Goal: Task Accomplishment & Management: Manage account settings

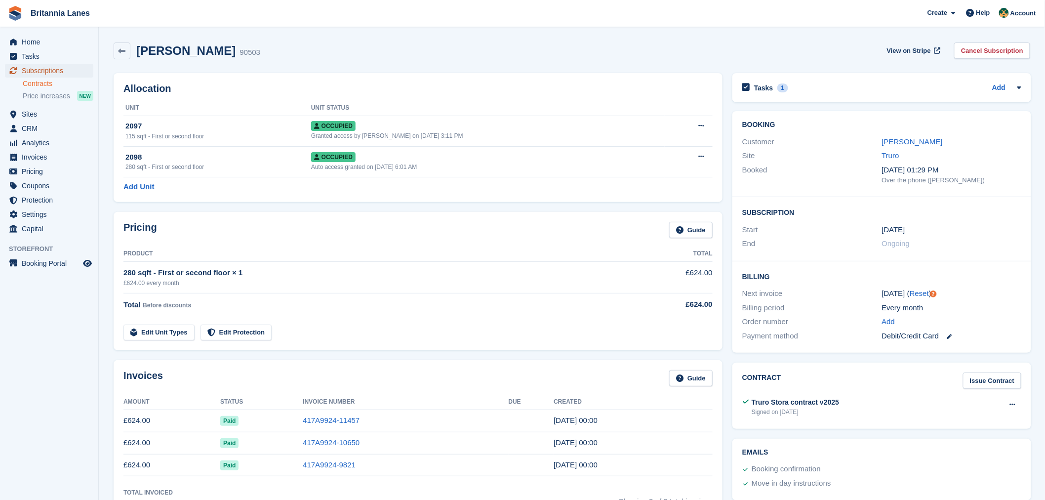
drag, startPoint x: 55, startPoint y: 71, endPoint x: 67, endPoint y: 82, distance: 16.1
click at [55, 71] on span "Subscriptions" at bounding box center [51, 71] width 59 height 14
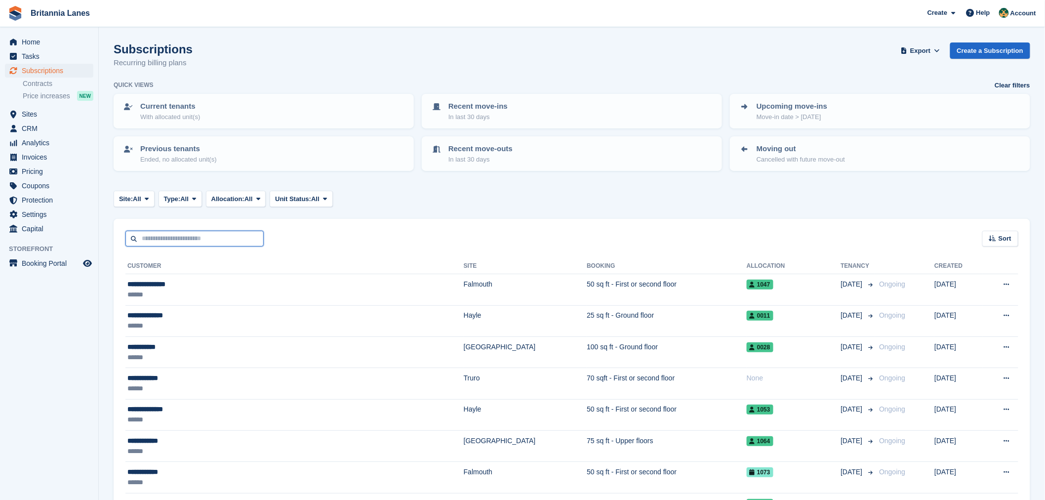
click at [164, 231] on input "text" at bounding box center [194, 239] width 138 height 16
type input "*****"
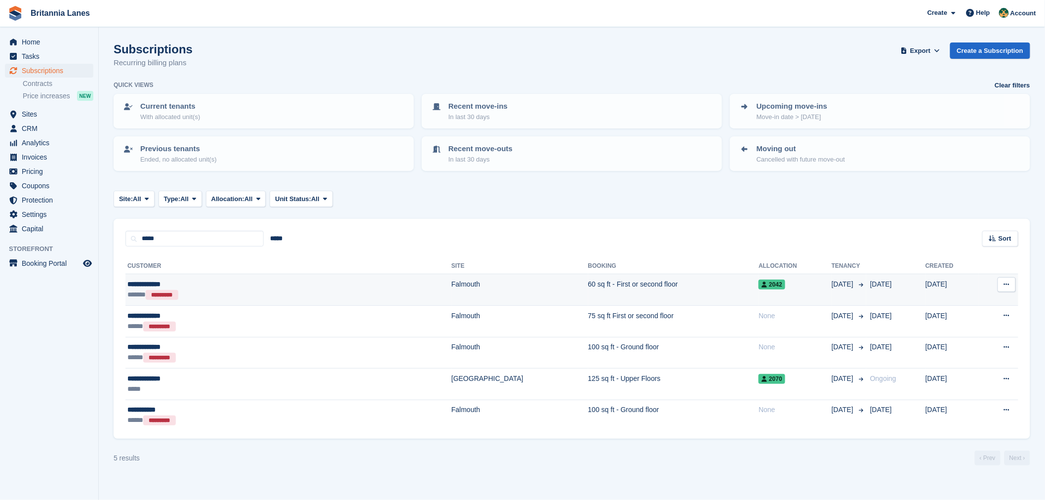
click at [205, 286] on div "**********" at bounding box center [212, 284] width 170 height 10
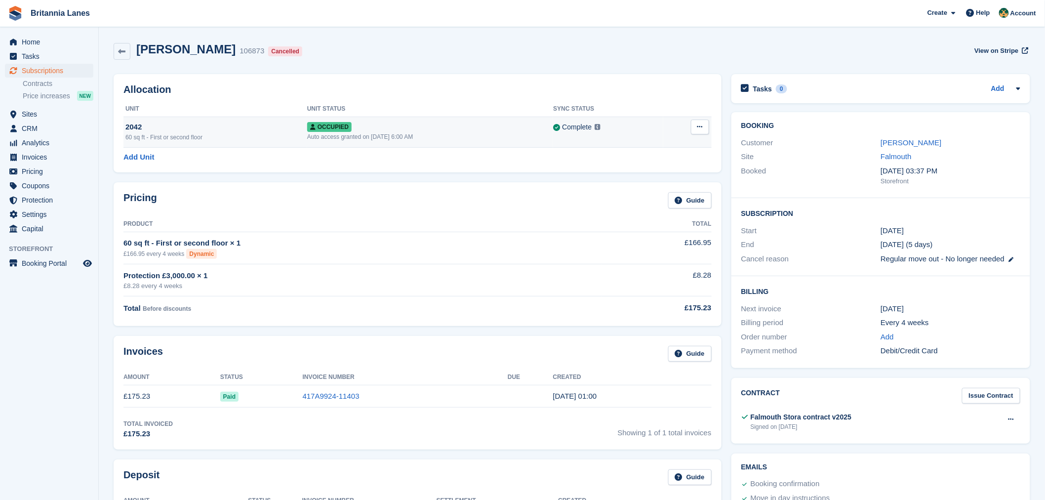
click at [702, 130] on icon at bounding box center [700, 126] width 5 height 6
click at [654, 178] on p "Deallocate" at bounding box center [662, 180] width 86 height 13
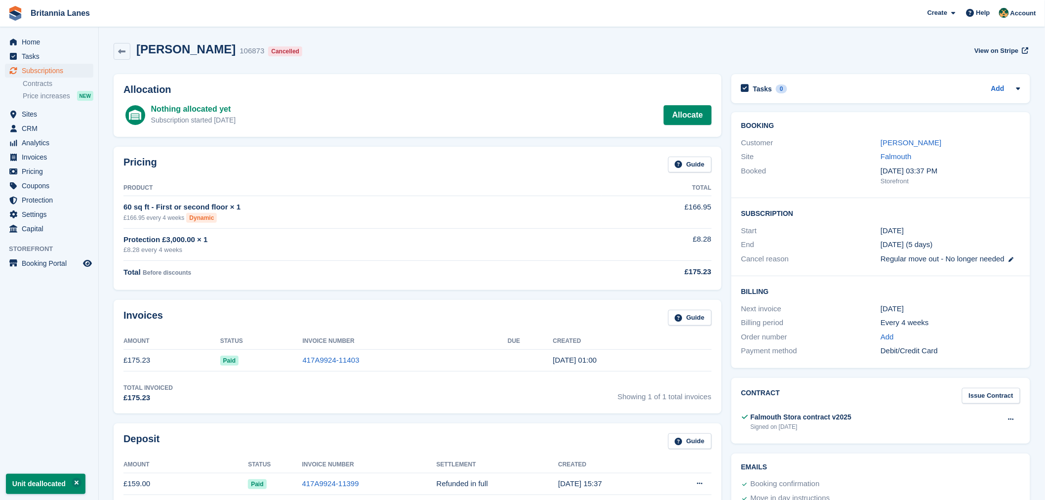
click at [17, 33] on div "Home Tasks Subscriptions Subscriptions Subscriptions Contracts Price increases …" at bounding box center [49, 133] width 98 height 205
click at [22, 40] on span "Home" at bounding box center [51, 42] width 59 height 14
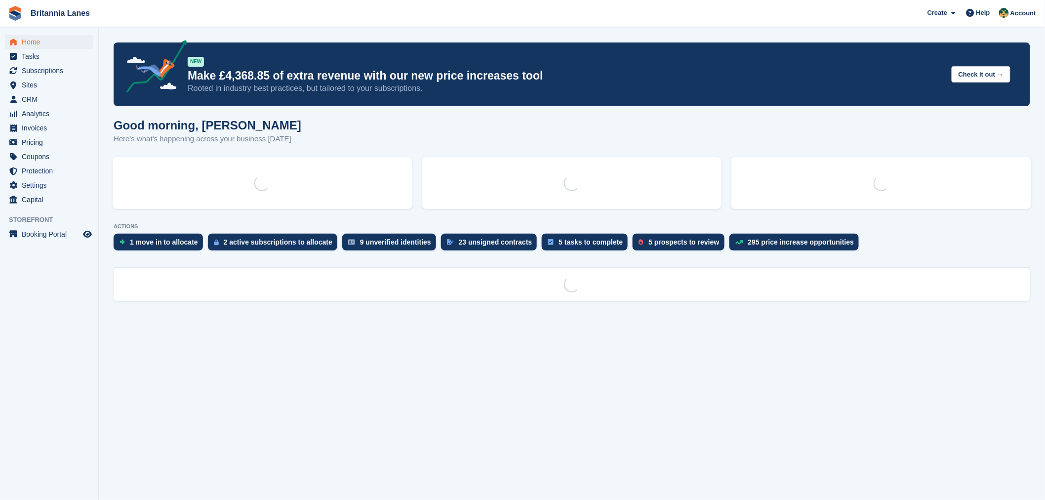
click at [300, 52] on div "NEW Make £4,368.85 of extra revenue with our new price increases tool Rooted in…" at bounding box center [572, 74] width 917 height 64
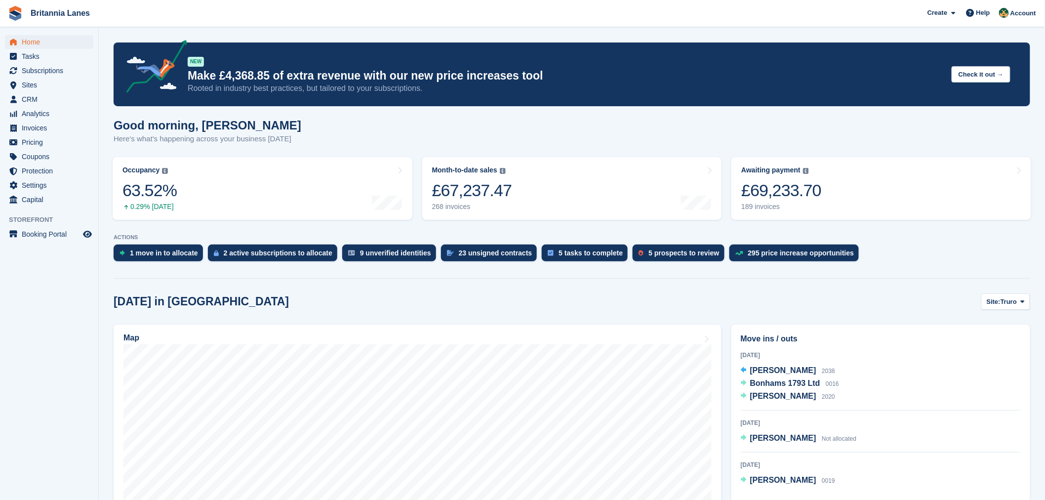
click at [287, 60] on div "NEW Make £4,368.85 of extra revenue with our new price increases tool Rooted in…" at bounding box center [566, 74] width 756 height 39
click at [423, 146] on div "Good morning, [PERSON_NAME] Here's what's happening across your business [DATE]" at bounding box center [572, 138] width 917 height 38
click at [38, 75] on span "Subscriptions" at bounding box center [51, 71] width 59 height 14
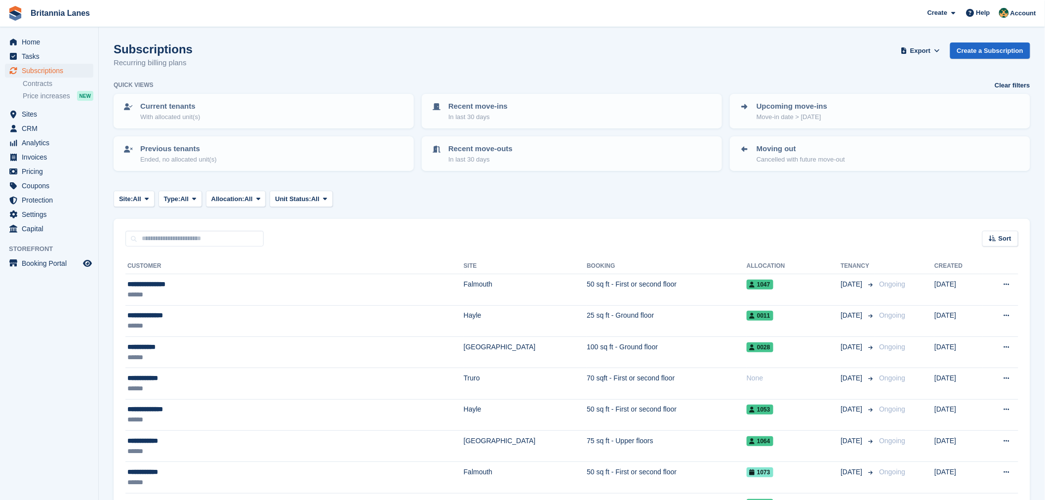
click at [175, 240] on input "text" at bounding box center [194, 239] width 138 height 16
type input "****"
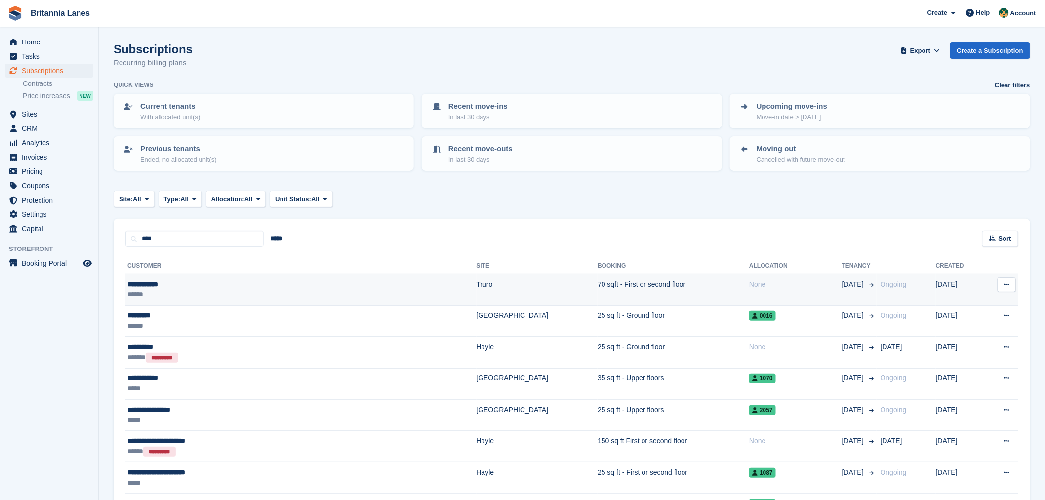
click at [194, 295] on div "******" at bounding box center [230, 294] width 206 height 10
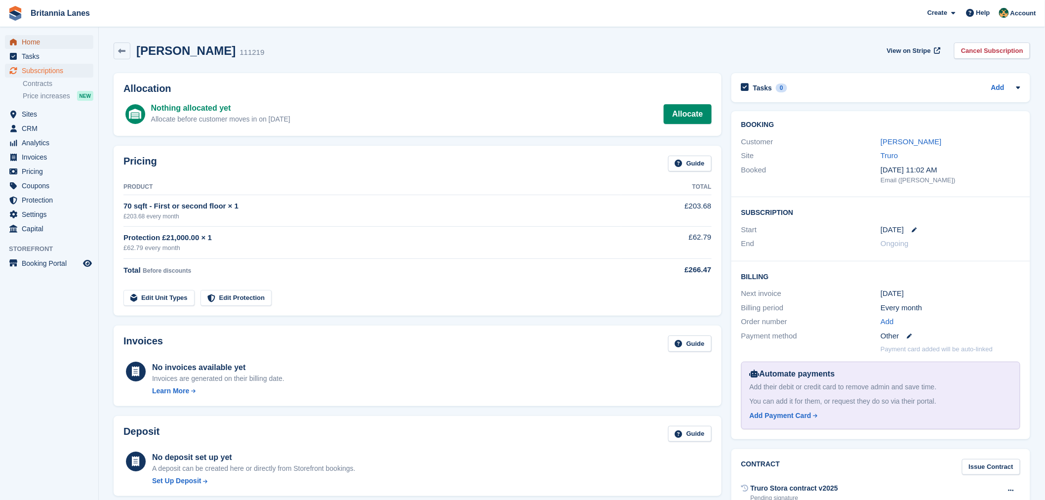
click at [41, 40] on span "Home" at bounding box center [51, 42] width 59 height 14
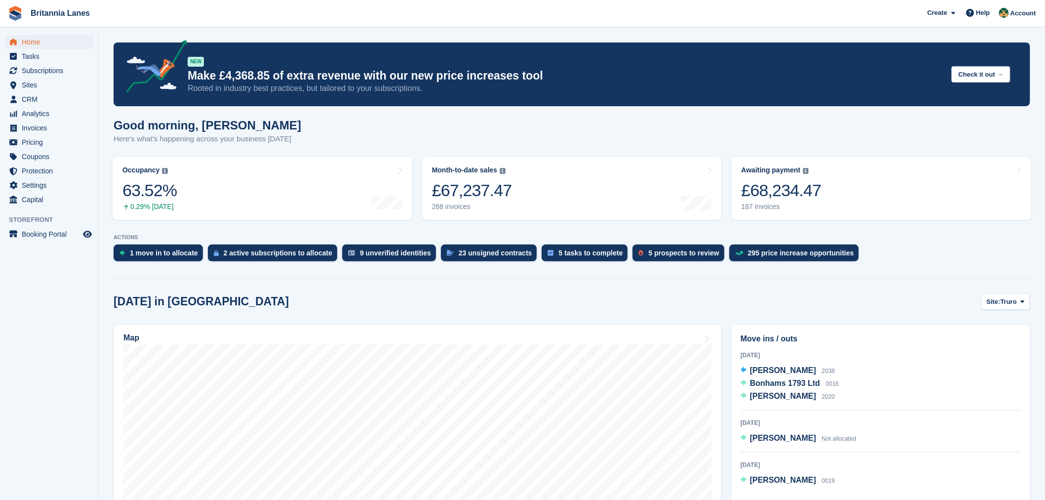
click at [286, 136] on div "Good morning, Nathan Here's what's happening across your business today" at bounding box center [572, 138] width 917 height 38
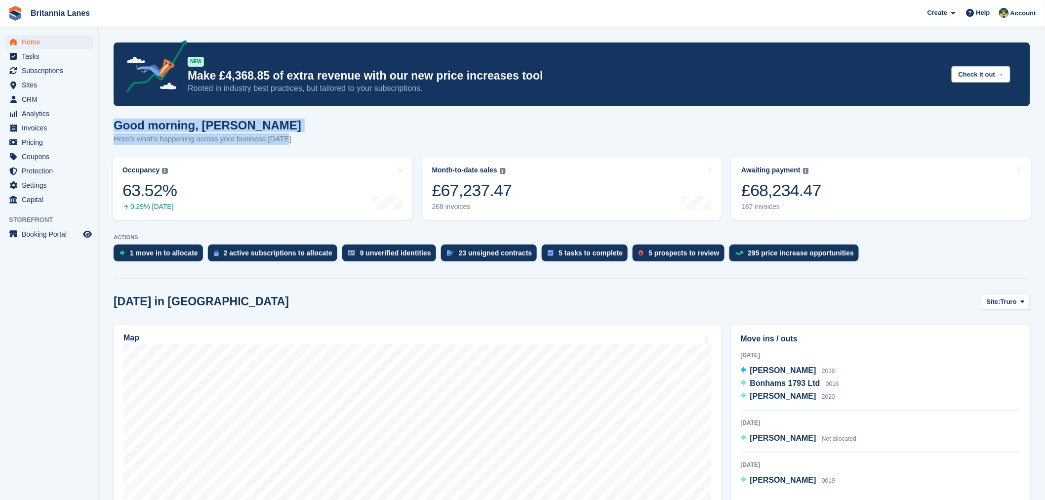
drag, startPoint x: 284, startPoint y: 144, endPoint x: 114, endPoint y: 127, distance: 171.3
click at [114, 127] on div "Good morning, Nathan Here's what's happening across your business today" at bounding box center [572, 138] width 917 height 38
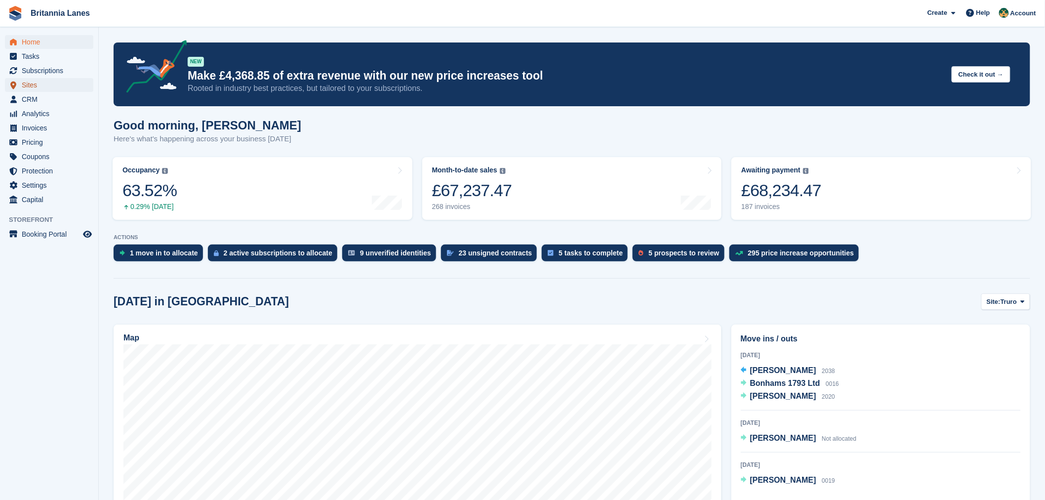
click at [50, 80] on span "Sites" at bounding box center [51, 85] width 59 height 14
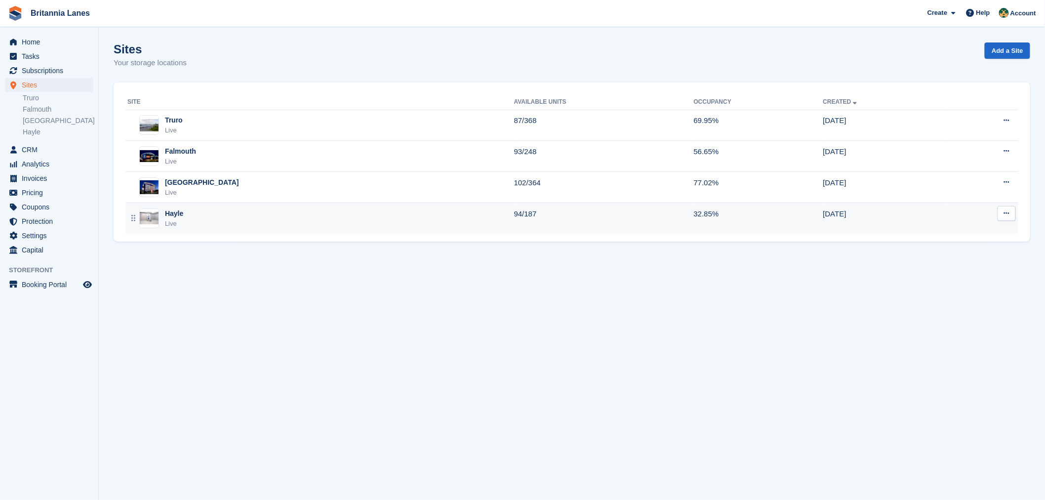
click at [206, 208] on div "Hayle Live" at bounding box center [320, 218] width 387 height 20
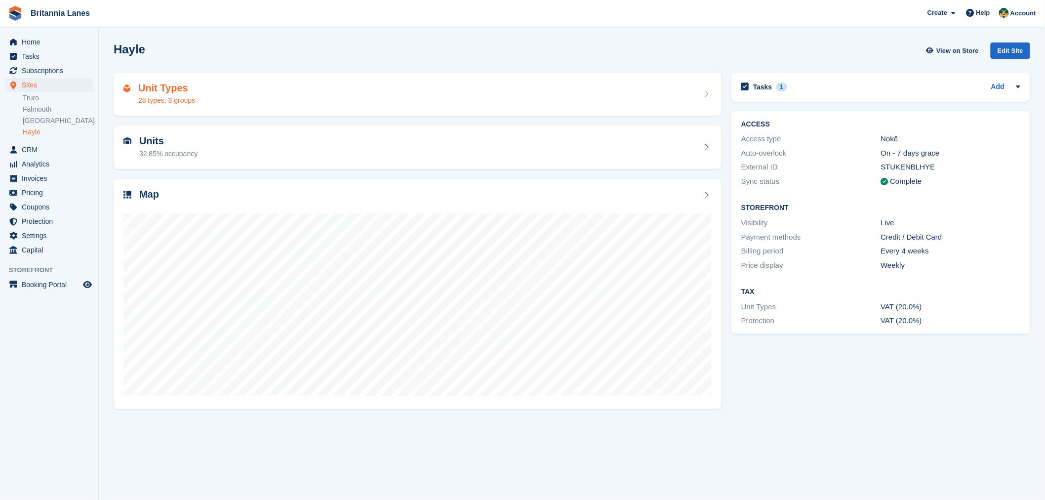
click at [197, 83] on div "Unit Types 28 types, 3 groups" at bounding box center [417, 94] width 588 height 24
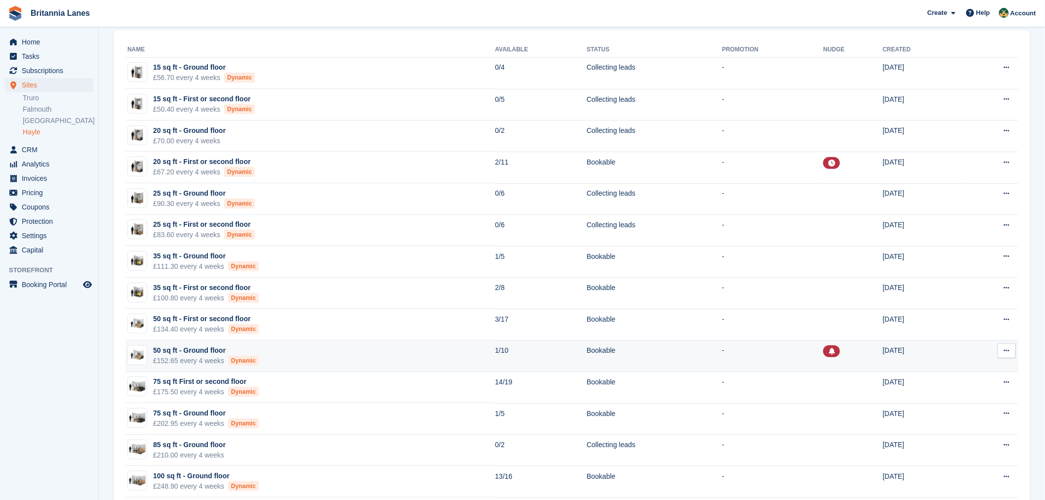
scroll to position [127, 0]
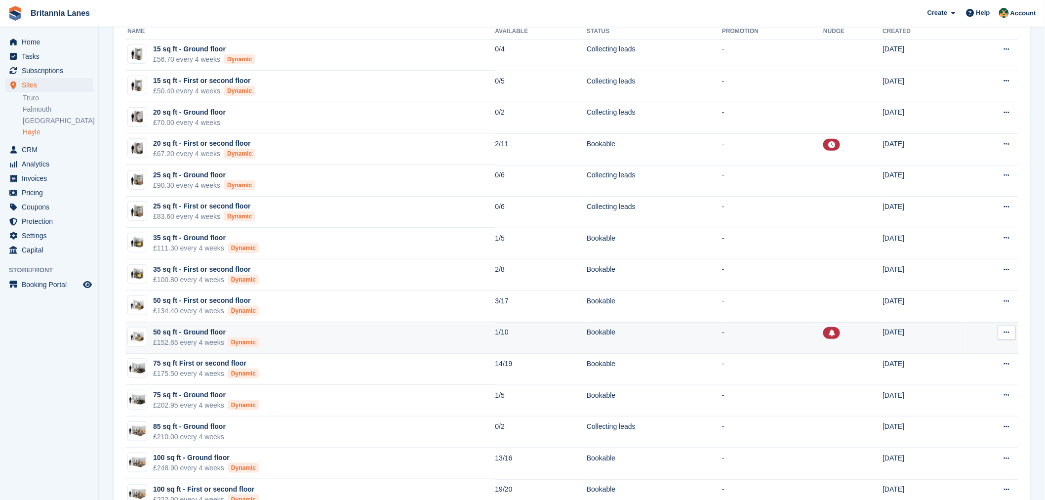
click at [269, 334] on td "50 sq ft - Ground floor £152.65 every 4 weeks Dynamic" at bounding box center [310, 338] width 370 height 32
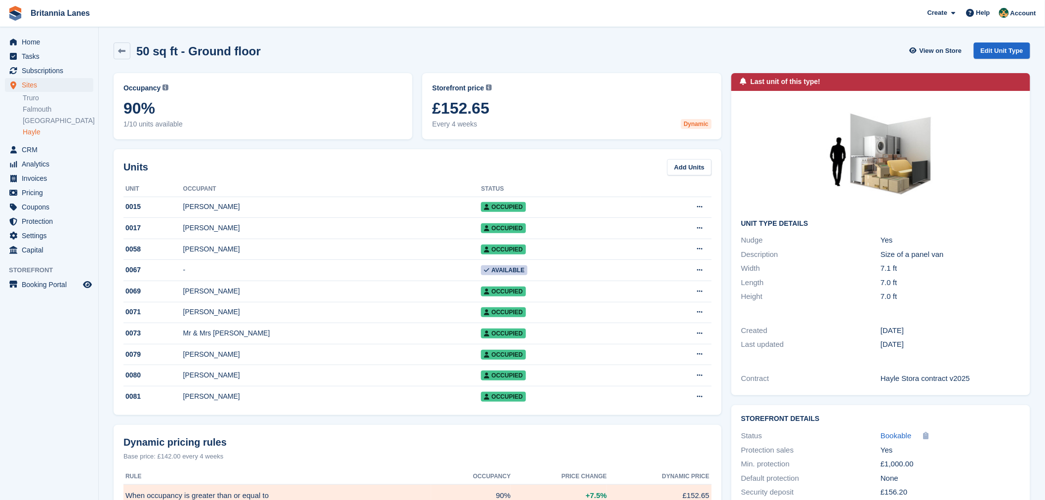
click at [190, 157] on div "Units Add Units Unit Occupant Status 0015 Sadie Kaur Occupied Edit unit Delete …" at bounding box center [418, 282] width 608 height 266
click at [415, 80] on div "Occupancy Current percentage of all currently allocated units of this unit type…" at bounding box center [263, 106] width 309 height 76
click at [427, 55] on div "50 sq ft - Ground floor View on Store Edit Unit Type" at bounding box center [572, 50] width 917 height 17
click at [328, 59] on div "50 sq ft - Ground floor View on Store Edit Unit Type" at bounding box center [572, 53] width 927 height 31
click at [117, 47] on link at bounding box center [122, 50] width 17 height 17
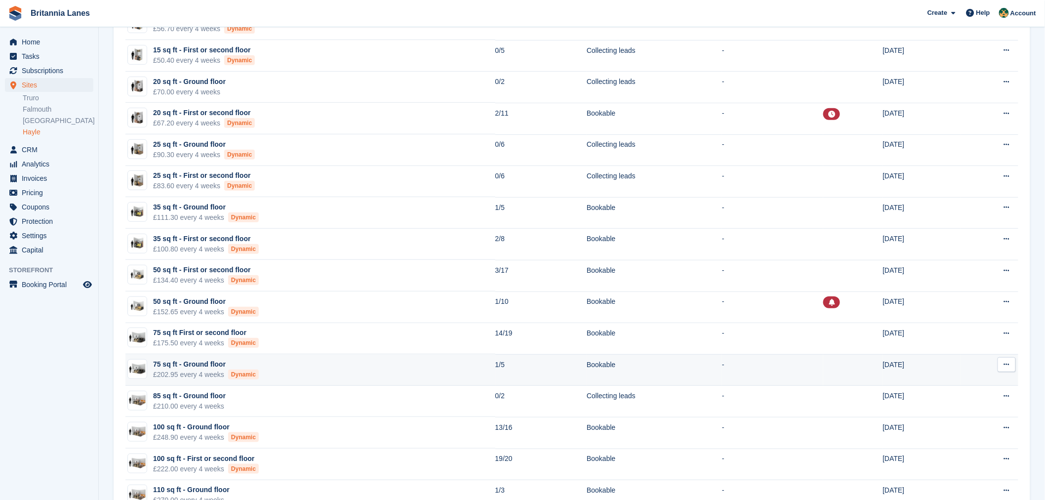
scroll to position [179, 0]
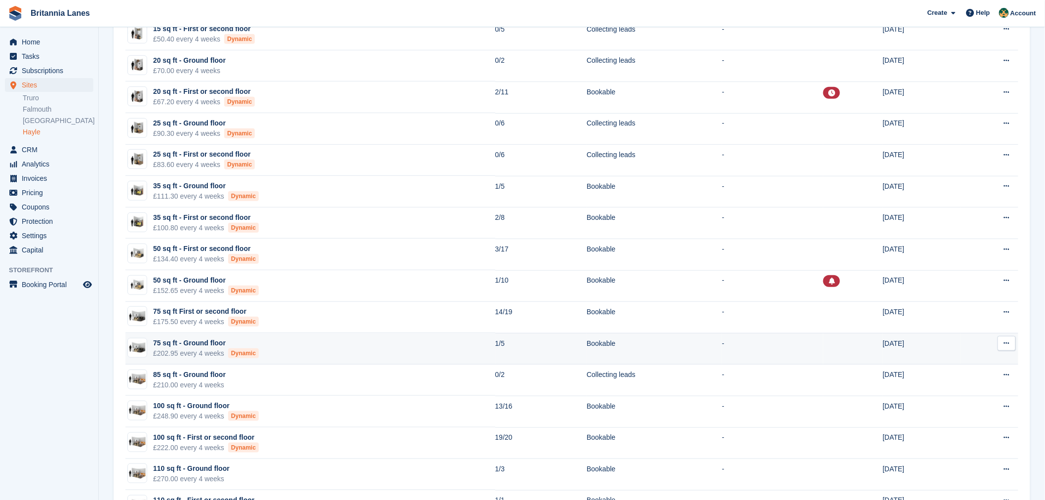
click at [248, 346] on div "75 sq ft - Ground floor" at bounding box center [206, 343] width 106 height 10
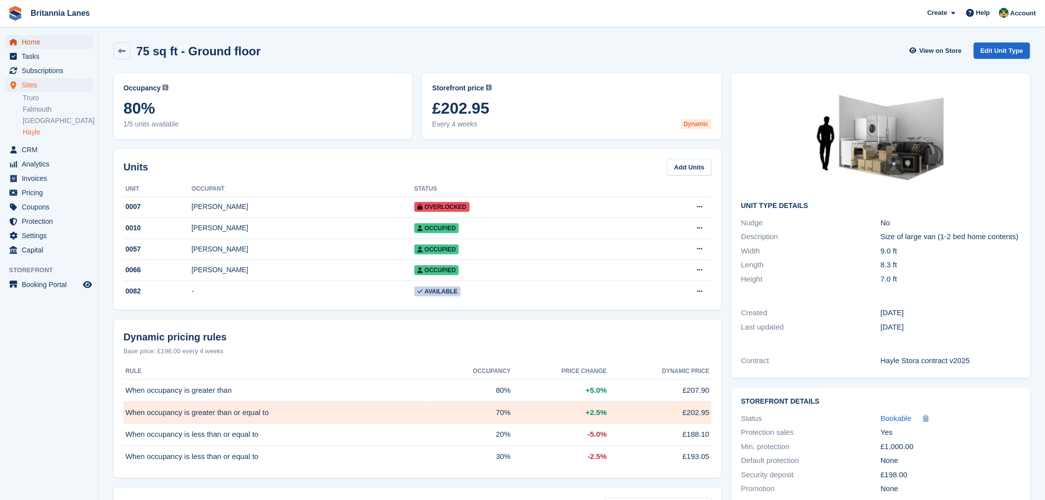
click at [42, 39] on span "Home" at bounding box center [51, 42] width 59 height 14
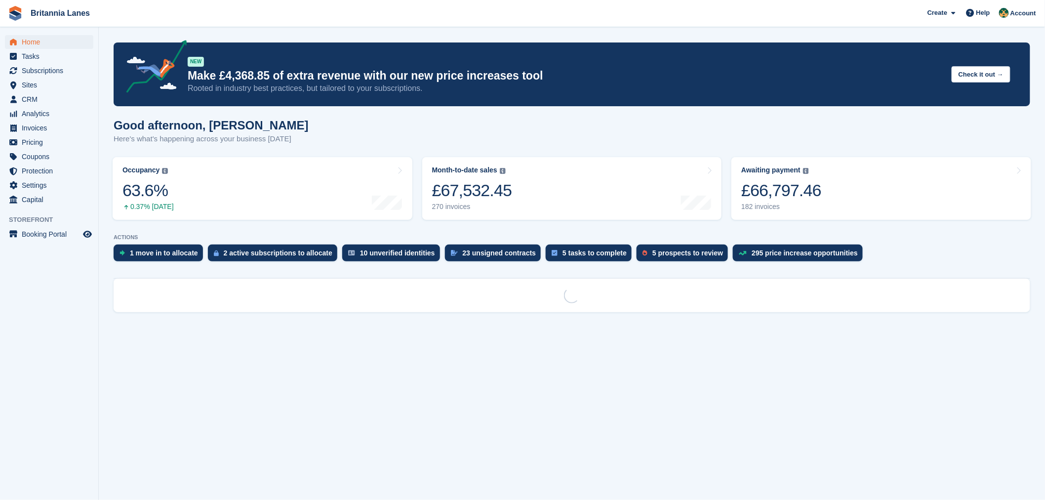
click at [374, 149] on div "Good afternoon, Nathan Here's what's happening across your business today" at bounding box center [572, 138] width 917 height 38
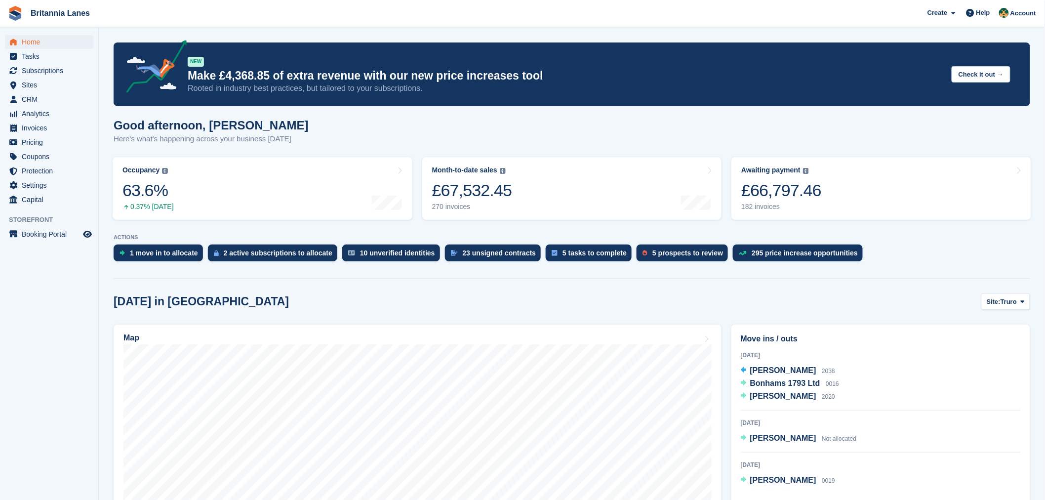
click at [413, 179] on turbo-frame "Occupancy The percentage of all currently allocated units in terms of area. Inc…" at bounding box center [263, 188] width 310 height 73
click at [653, 255] on div "5 prospects to review" at bounding box center [688, 253] width 71 height 8
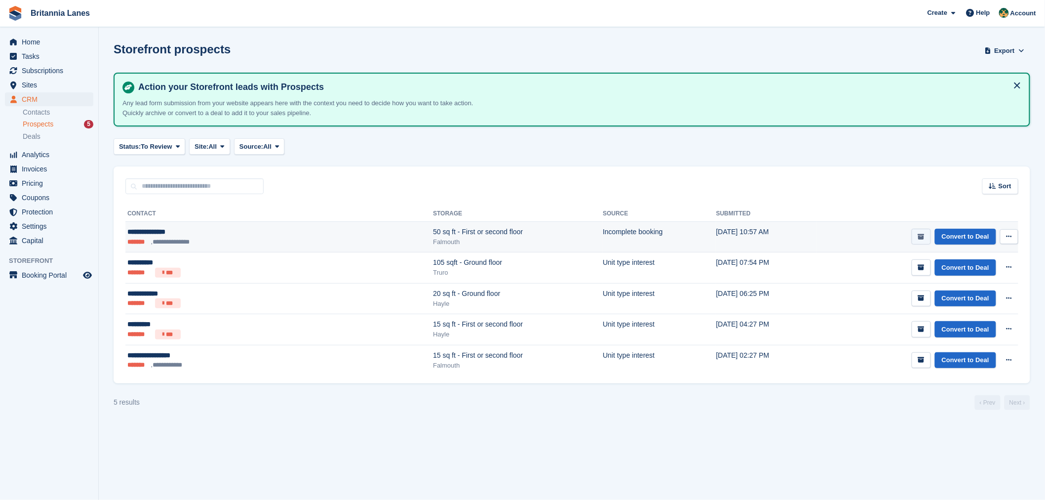
click at [920, 230] on button "submit" at bounding box center [921, 237] width 19 height 16
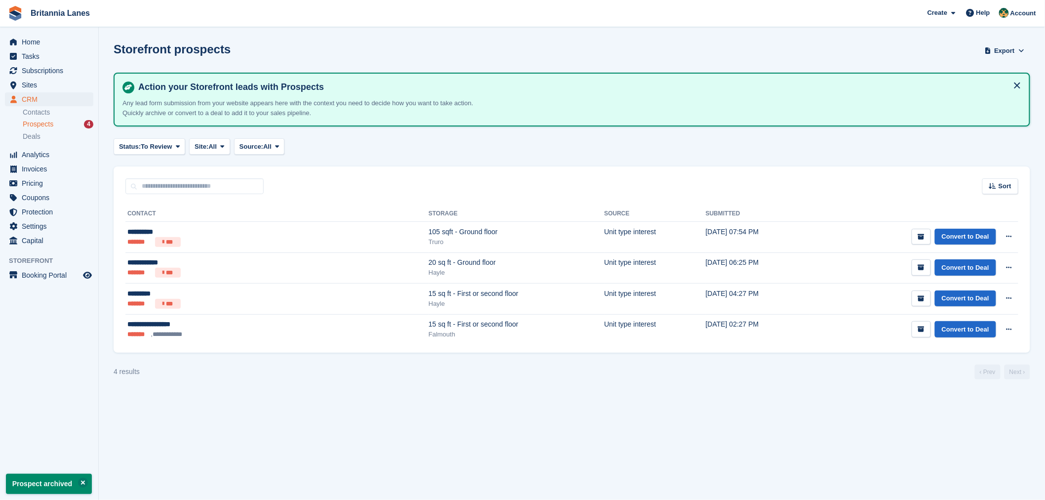
click at [266, 184] on div "Sort Sort by Date submitted Submitted (oldest first) Submitted (newest first)" at bounding box center [572, 180] width 917 height 28
click at [36, 46] on span "Home" at bounding box center [51, 42] width 59 height 14
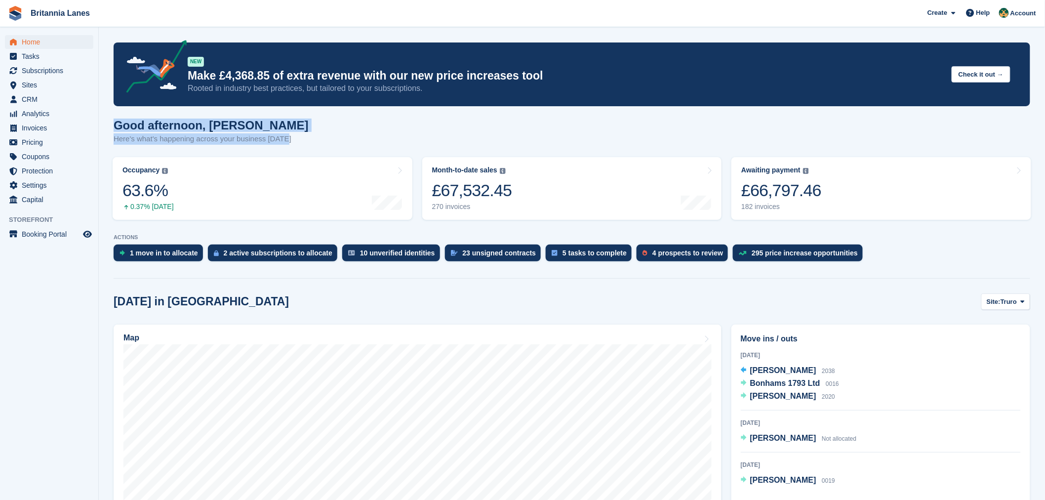
drag, startPoint x: 288, startPoint y: 139, endPoint x: 101, endPoint y: 125, distance: 187.2
click at [327, 120] on div "Good afternoon, [PERSON_NAME] Here's what's happening across your business [DAT…" at bounding box center [572, 138] width 917 height 38
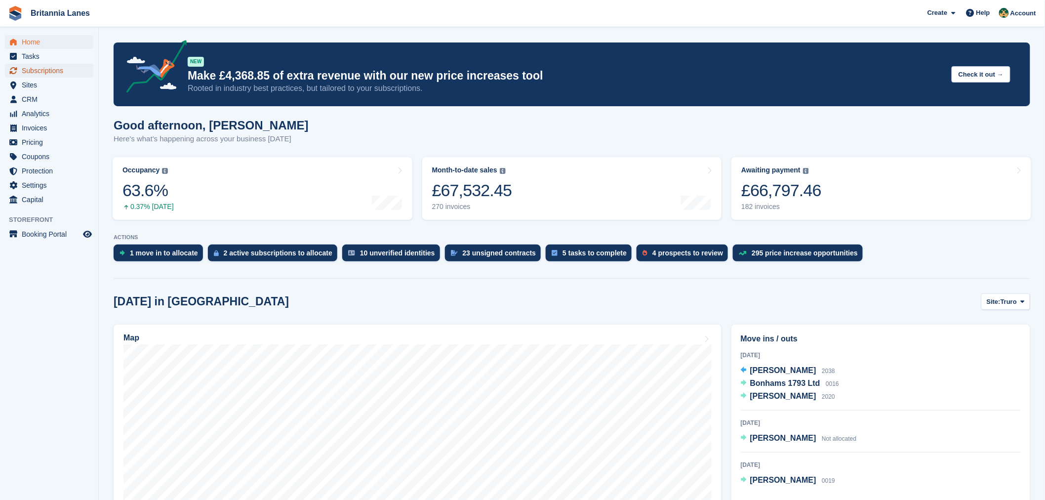
click at [42, 72] on span "Subscriptions" at bounding box center [51, 71] width 59 height 14
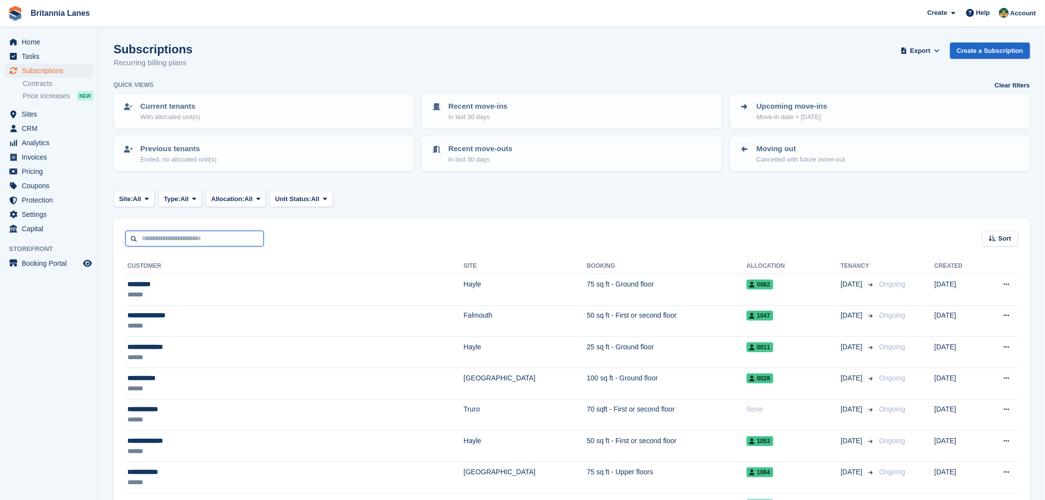
click at [186, 236] on input "text" at bounding box center [194, 239] width 138 height 16
type input "******"
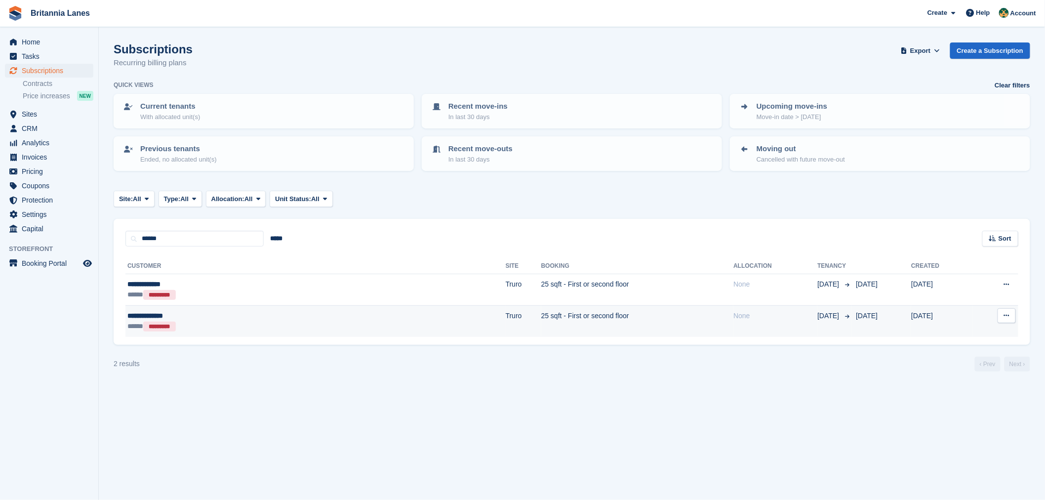
click at [195, 321] on div "***** *********" at bounding box center [213, 326] width 172 height 10
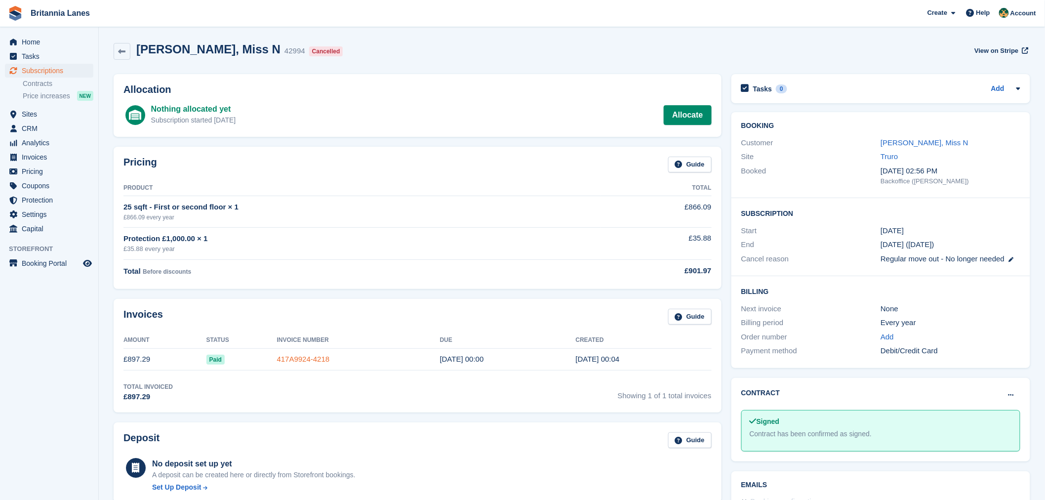
click at [278, 362] on link "417A9924-4218" at bounding box center [303, 359] width 53 height 8
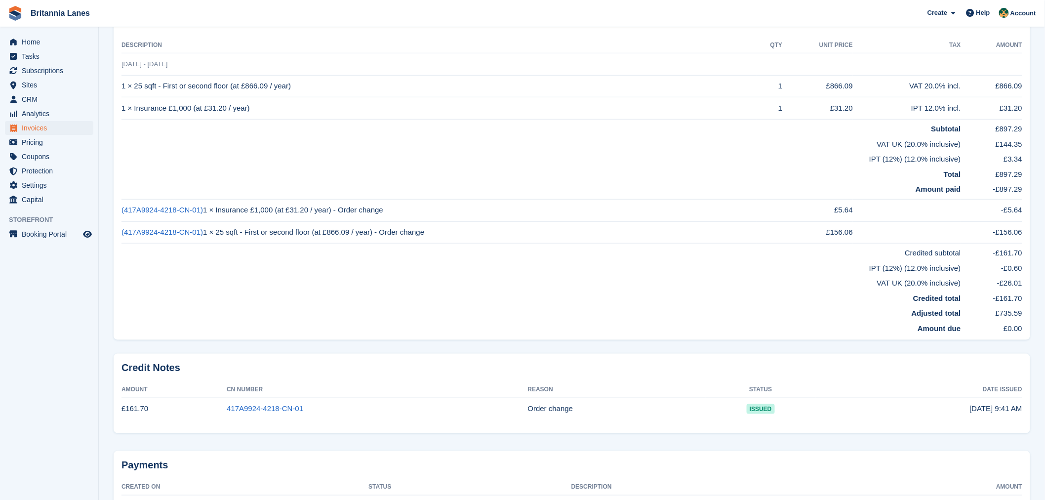
scroll to position [307, 0]
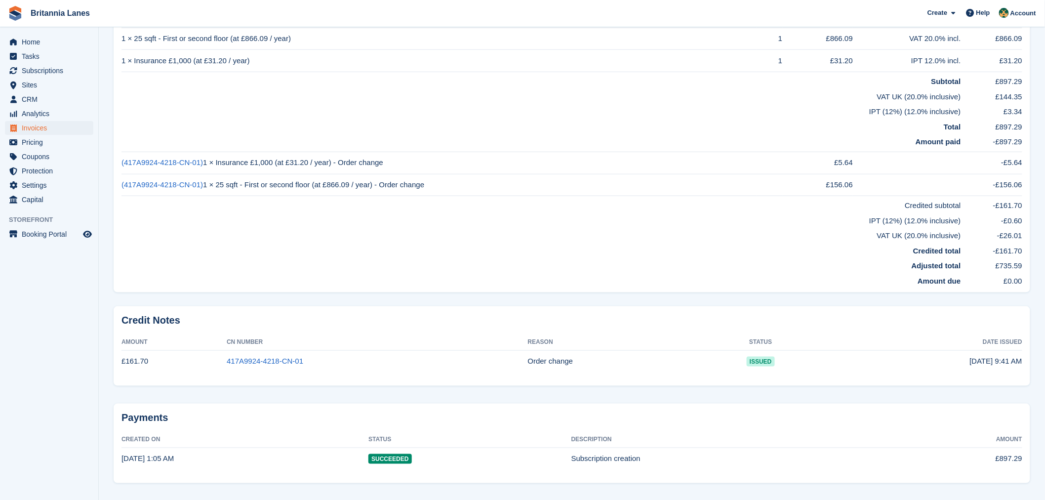
click at [476, 235] on td "VAT UK (20.0% inclusive)" at bounding box center [542, 233] width 840 height 15
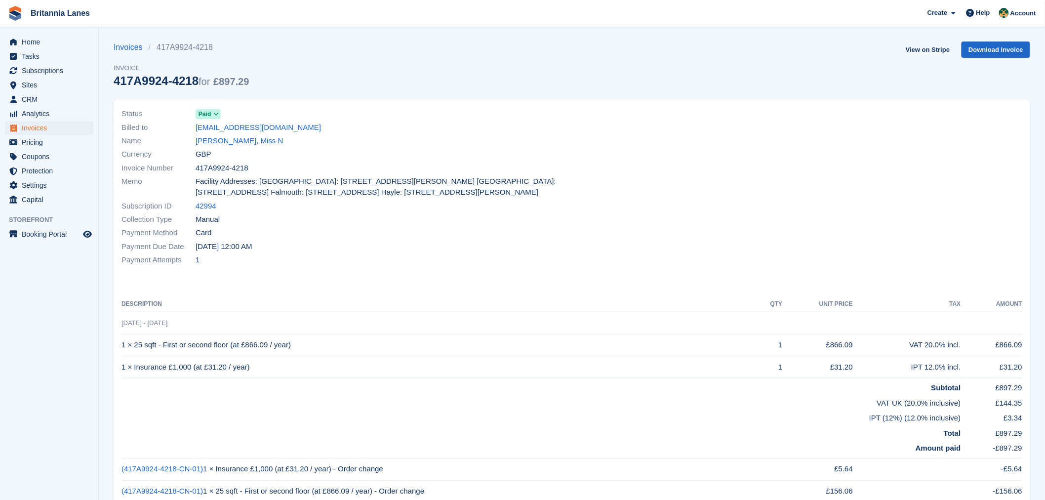
scroll to position [0, 0]
click at [293, 247] on div "Payment Due Date 2 Dec, 2024, 12:00 AM" at bounding box center [344, 247] width 445 height 13
click at [66, 48] on span "Home" at bounding box center [51, 42] width 59 height 14
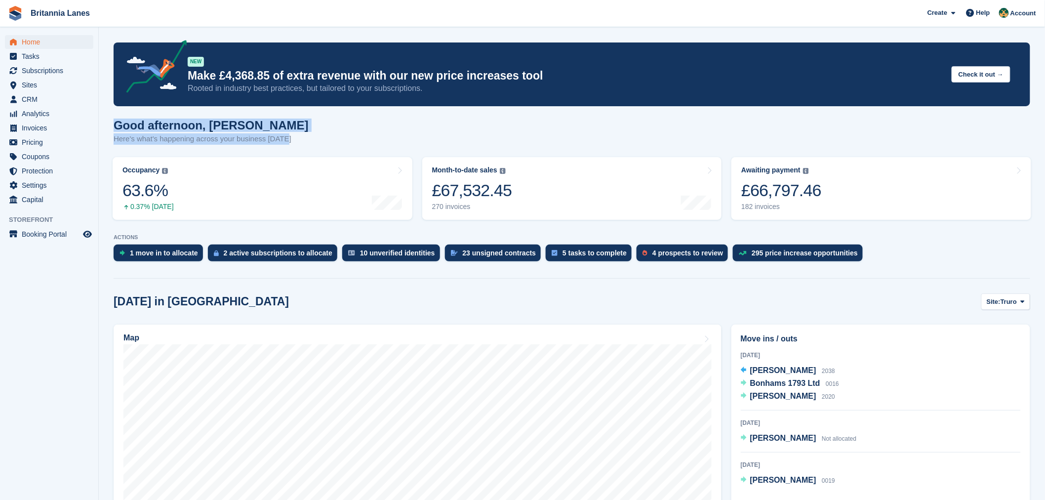
drag, startPoint x: 283, startPoint y: 142, endPoint x: 112, endPoint y: 121, distance: 172.7
click at [272, 126] on h1 "Good afternoon, [PERSON_NAME]" at bounding box center [211, 125] width 195 height 13
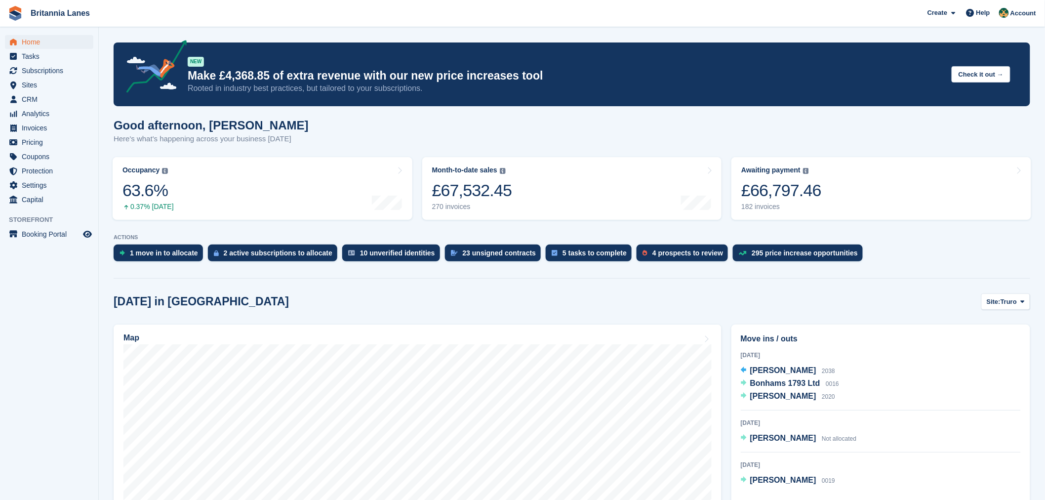
click at [293, 142] on div "Good afternoon, [PERSON_NAME] Here's what's happening across your business [DAT…" at bounding box center [572, 138] width 917 height 38
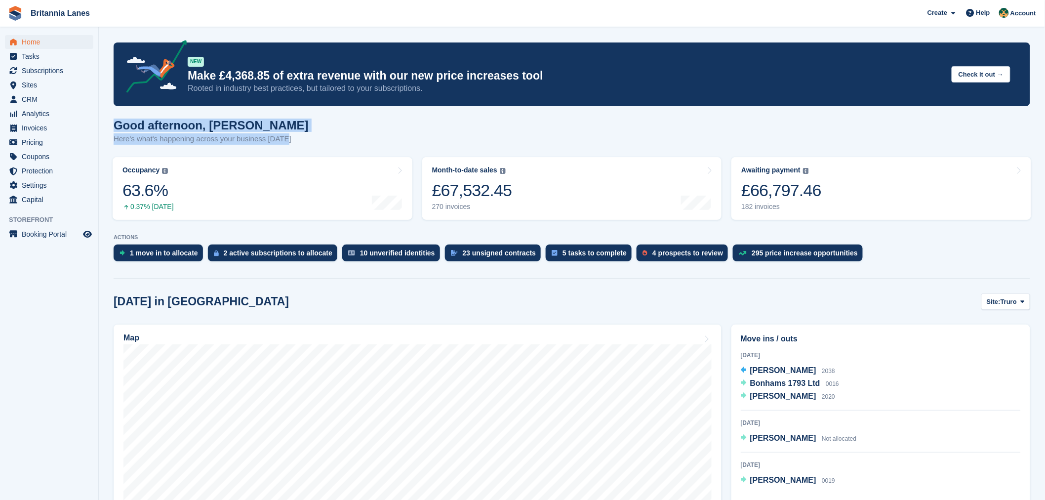
drag, startPoint x: 287, startPoint y: 141, endPoint x: 102, endPoint y: 122, distance: 186.2
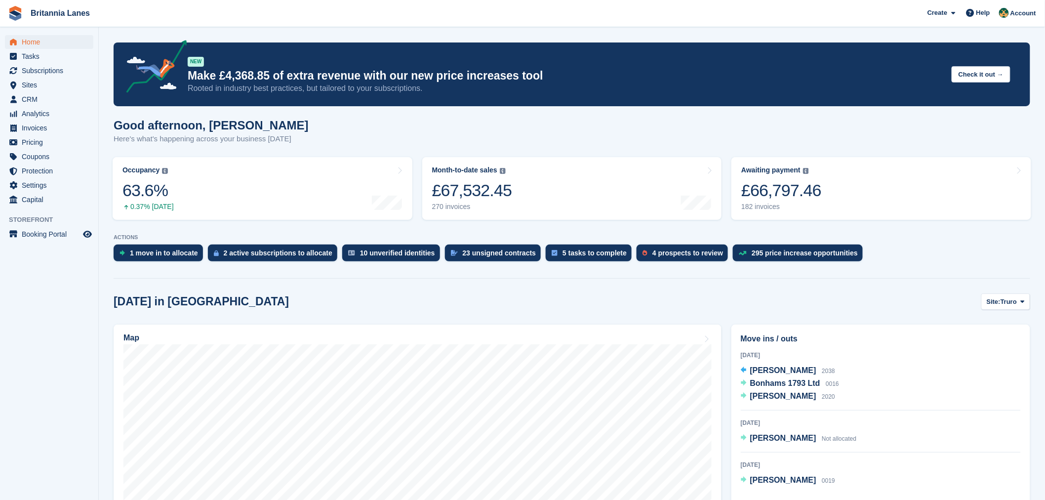
click at [537, 122] on div "Good afternoon, [PERSON_NAME] Here's what's happening across your business [DAT…" at bounding box center [572, 138] width 917 height 38
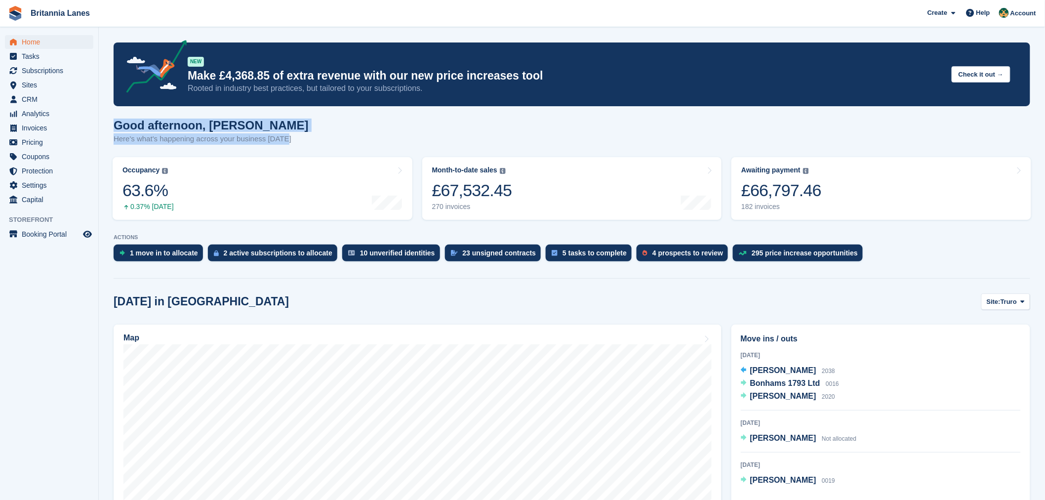
drag, startPoint x: 287, startPoint y: 137, endPoint x: 110, endPoint y: 122, distance: 177.5
click at [298, 125] on div "Good afternoon, [PERSON_NAME] Here's what's happening across your business [DAT…" at bounding box center [572, 138] width 917 height 38
